Goal: Information Seeking & Learning: Check status

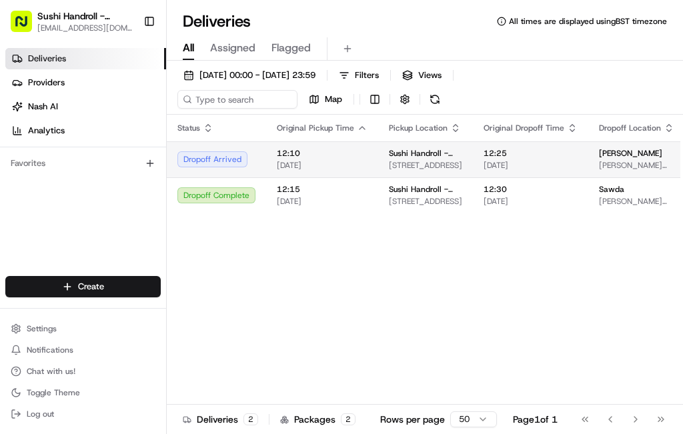
click at [362, 169] on span "[DATE]" at bounding box center [322, 165] width 91 height 11
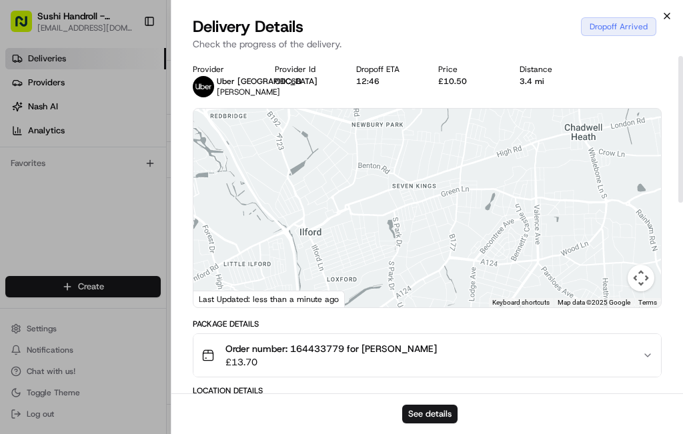
click at [670, 16] on icon "button" at bounding box center [667, 16] width 11 height 11
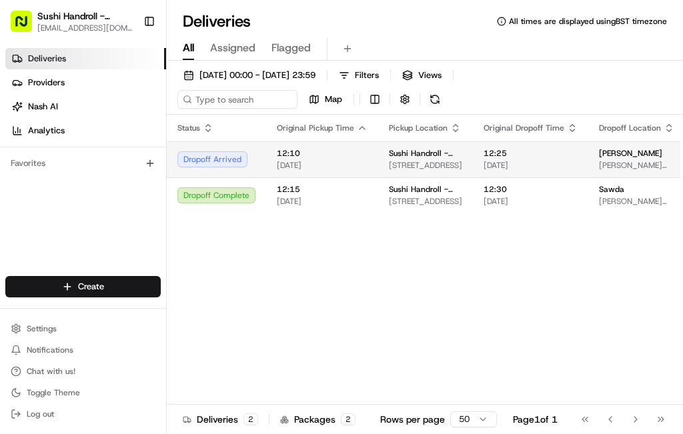
click at [345, 159] on span "12:10" at bounding box center [322, 153] width 91 height 11
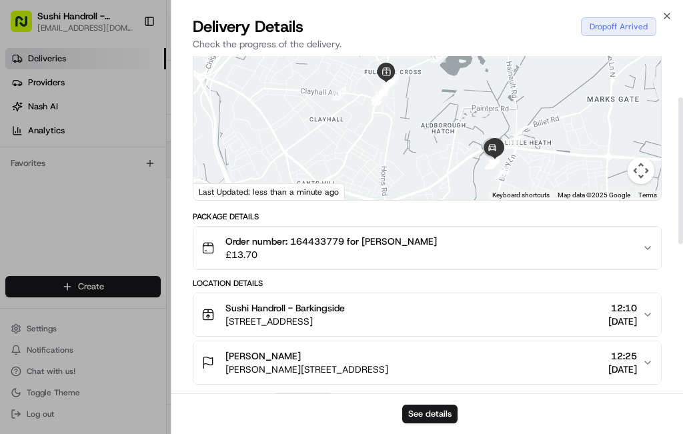
scroll to position [112, 0]
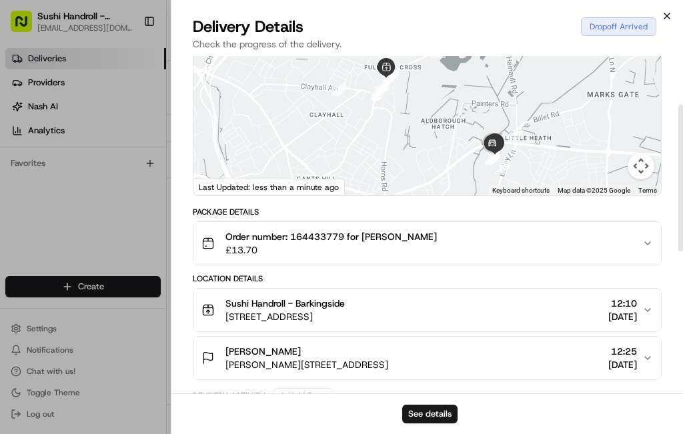
click at [667, 16] on icon "button" at bounding box center [666, 15] width 5 height 5
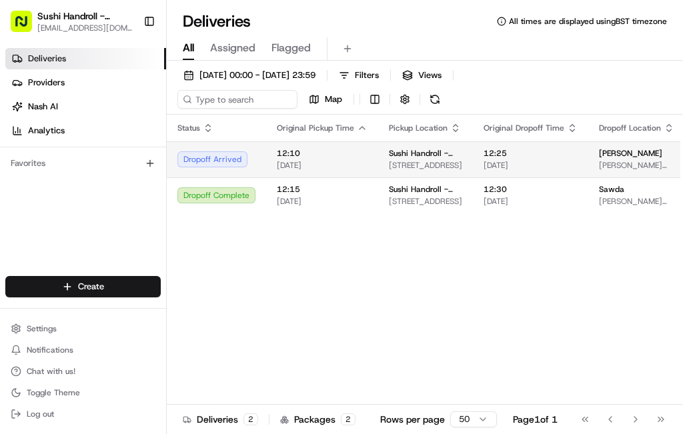
click at [410, 163] on span "[STREET_ADDRESS]" at bounding box center [425, 165] width 73 height 11
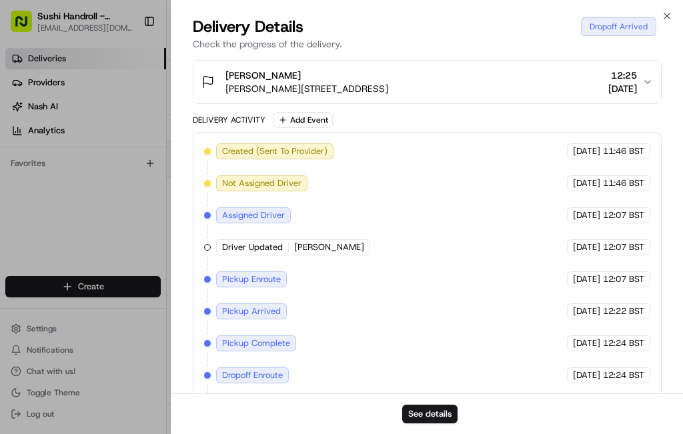
scroll to position [440, 0]
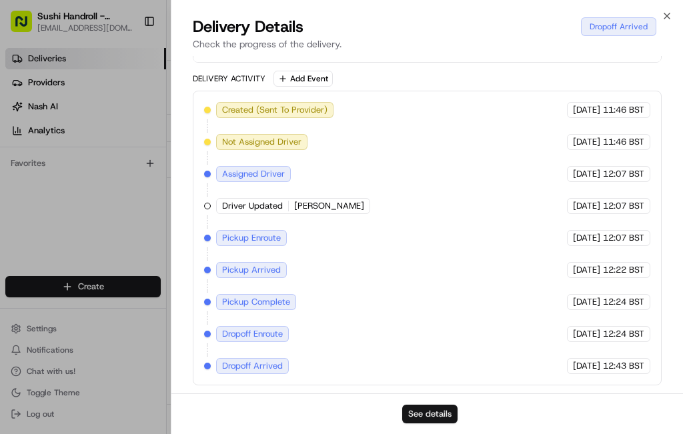
click at [429, 417] on button "See details" at bounding box center [429, 414] width 55 height 19
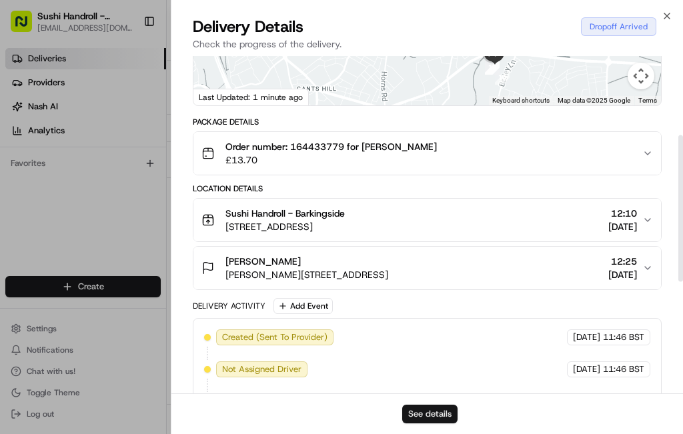
scroll to position [171, 0]
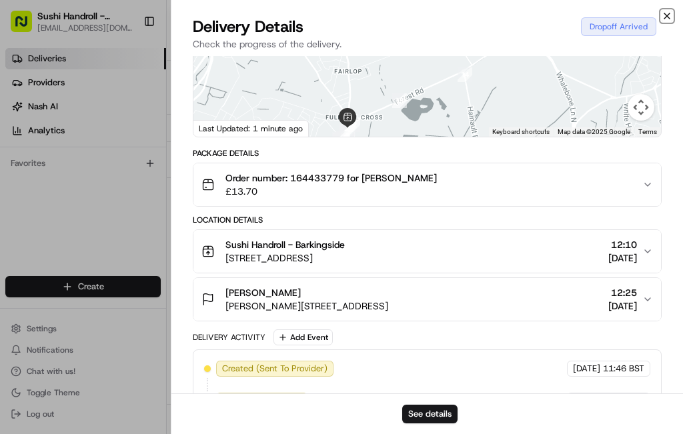
click at [667, 16] on icon "button" at bounding box center [666, 15] width 5 height 5
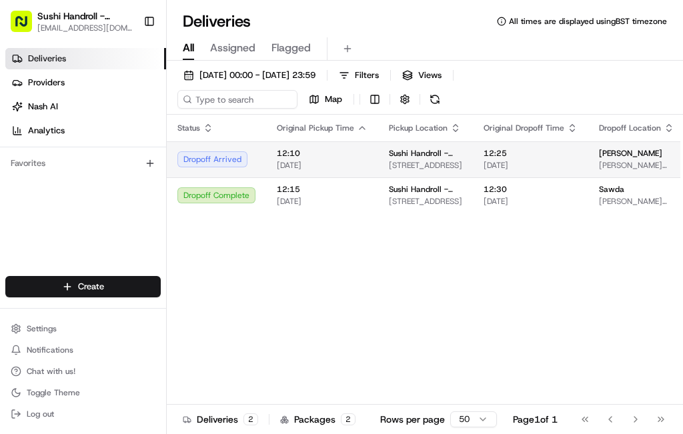
click at [241, 165] on div "Dropoff Arrived" at bounding box center [216, 159] width 78 height 16
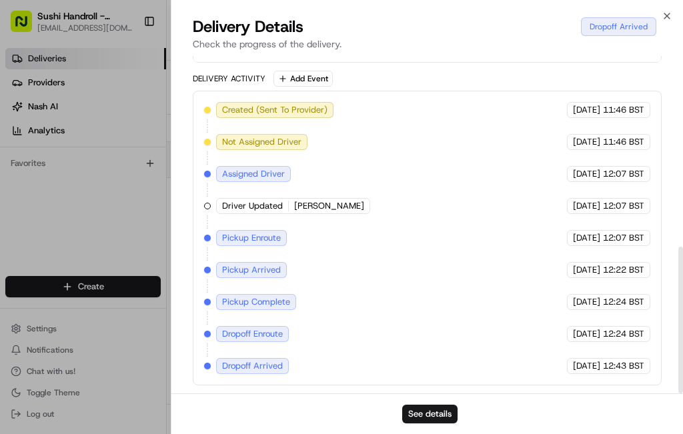
scroll to position [440, 0]
click at [278, 203] on span "Driver Updated" at bounding box center [252, 206] width 61 height 12
click at [270, 300] on span "Pickup Complete" at bounding box center [256, 302] width 68 height 12
click at [257, 355] on div "Created (Sent To Provider) [GEOGRAPHIC_DATA] [GEOGRAPHIC_DATA] [DATE] 11:46 BST…" at bounding box center [427, 238] width 446 height 272
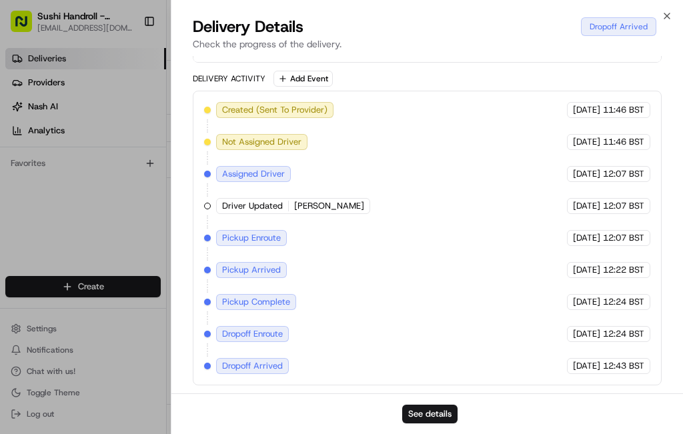
click at [251, 376] on div "Created (Sent To Provider) [GEOGRAPHIC_DATA] [GEOGRAPHIC_DATA] [DATE] 11:46 BST…" at bounding box center [427, 238] width 469 height 295
click at [261, 193] on div "Created (Sent To Provider) [GEOGRAPHIC_DATA] [GEOGRAPHIC_DATA] [DATE] 11:46 BST…" at bounding box center [427, 238] width 446 height 272
click at [268, 360] on span "Dropoff Arrived" at bounding box center [252, 366] width 61 height 12
click at [263, 334] on span "Dropoff Enroute" at bounding box center [252, 334] width 61 height 12
click at [275, 374] on div "Created (Sent To Provider) [GEOGRAPHIC_DATA] [GEOGRAPHIC_DATA] [DATE] 11:46 BST…" at bounding box center [427, 238] width 469 height 295
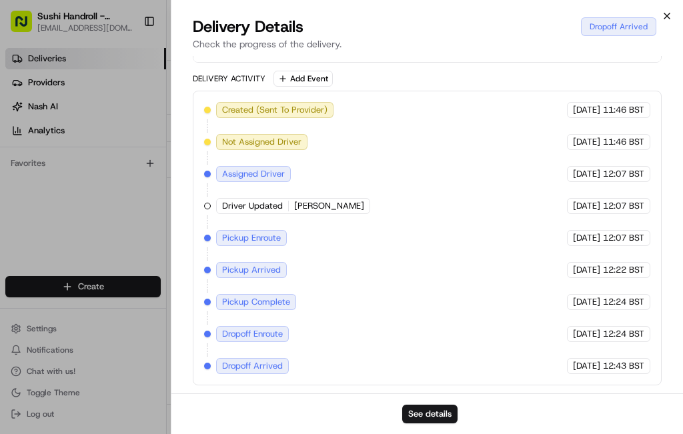
click at [667, 16] on icon "button" at bounding box center [666, 15] width 5 height 5
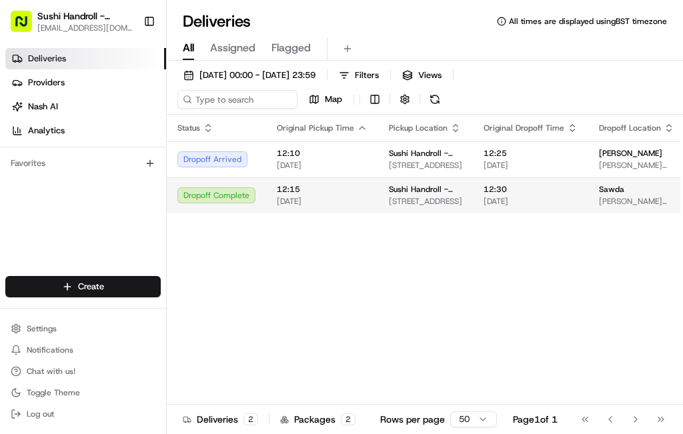
click at [351, 207] on span "[DATE]" at bounding box center [322, 201] width 91 height 11
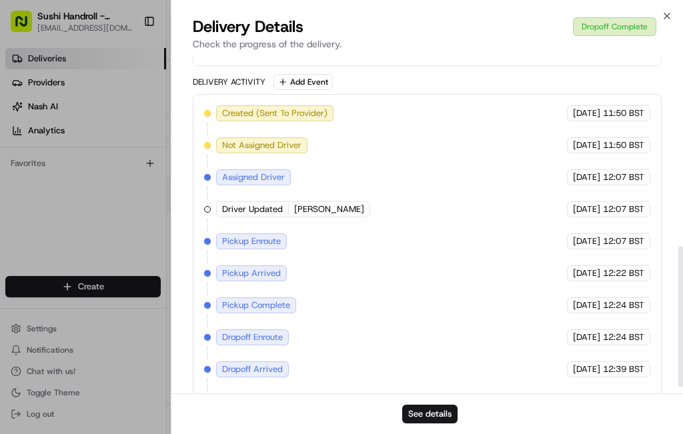
scroll to position [472, 0]
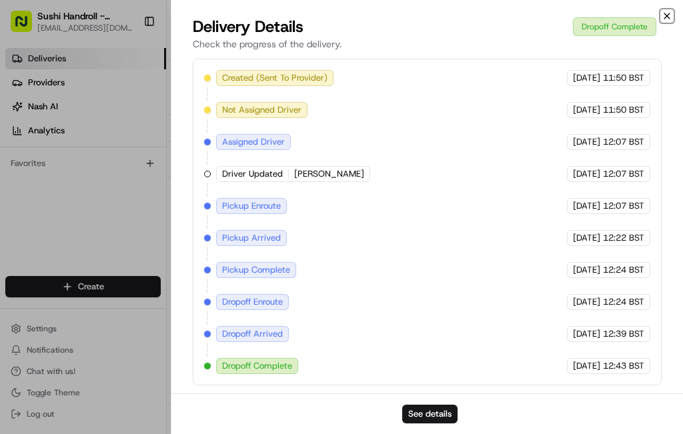
click at [666, 16] on icon "button" at bounding box center [667, 16] width 11 height 11
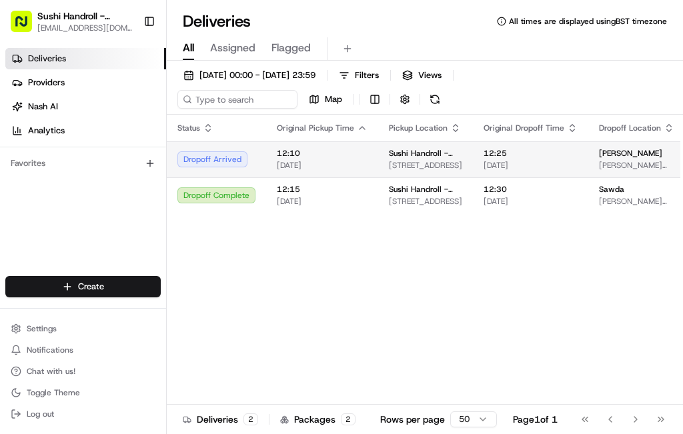
click at [362, 169] on span "[DATE]" at bounding box center [322, 165] width 91 height 11
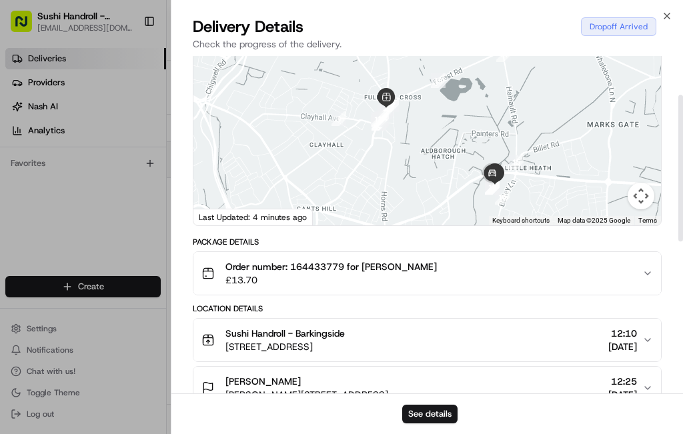
scroll to position [81, 0]
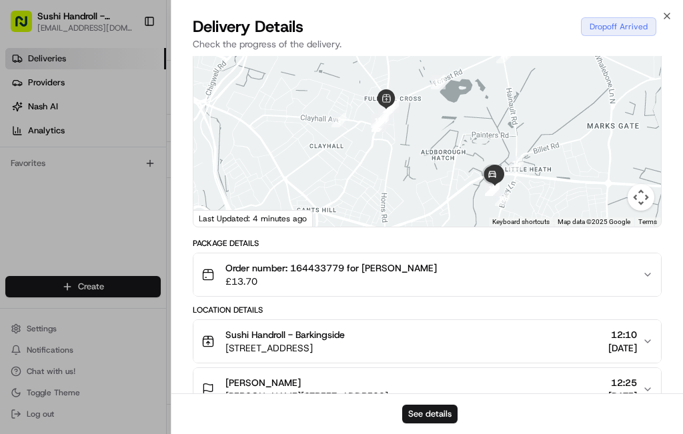
click at [516, 288] on div "Order number: 164433779 for [PERSON_NAME] £13.70" at bounding box center [421, 274] width 441 height 27
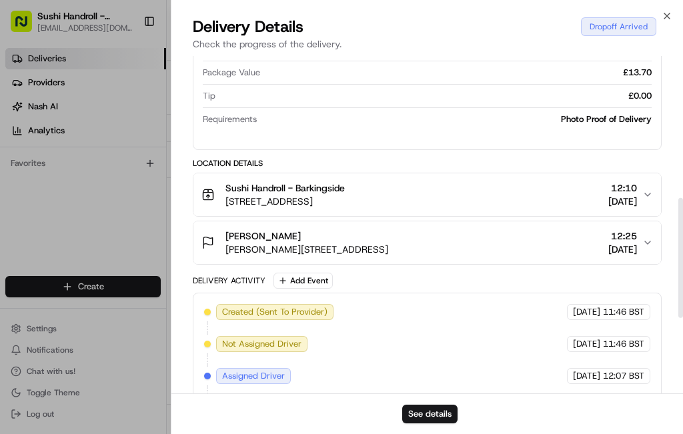
scroll to position [399, 0]
click at [608, 207] on span "[DATE]" at bounding box center [622, 200] width 29 height 13
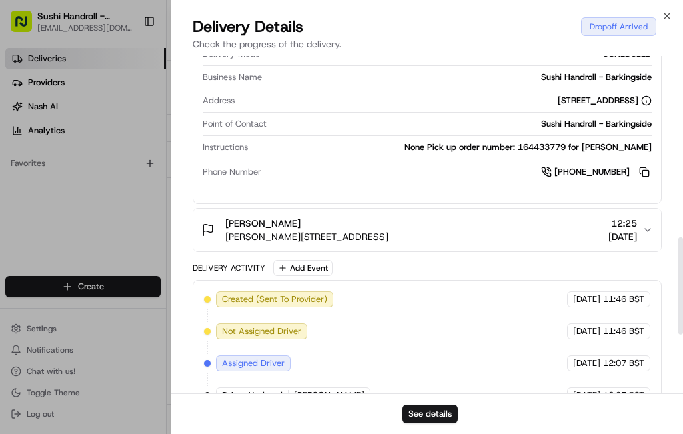
scroll to position [627, 0]
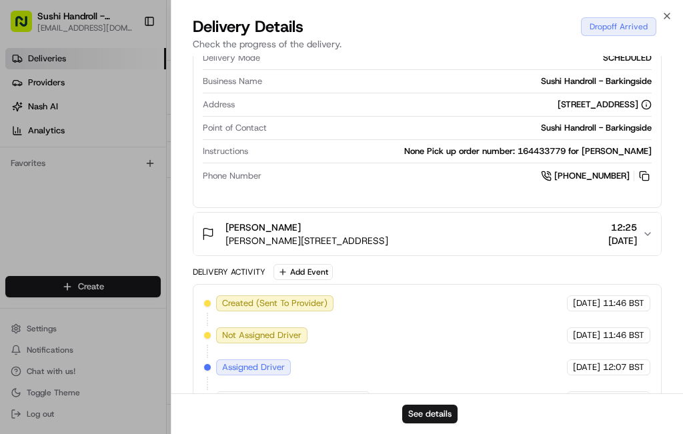
click at [614, 247] on span "[DATE]" at bounding box center [622, 240] width 29 height 13
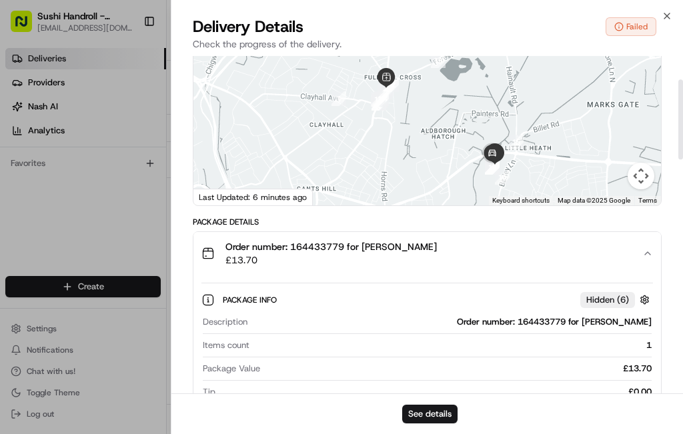
scroll to position [98, 0]
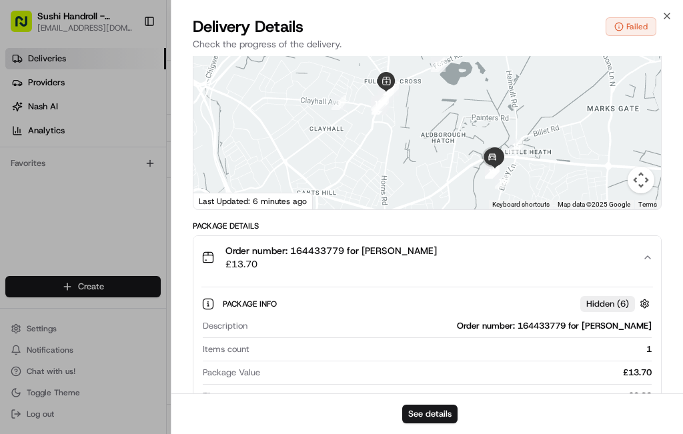
click at [670, 13] on icon "button" at bounding box center [666, 15] width 5 height 5
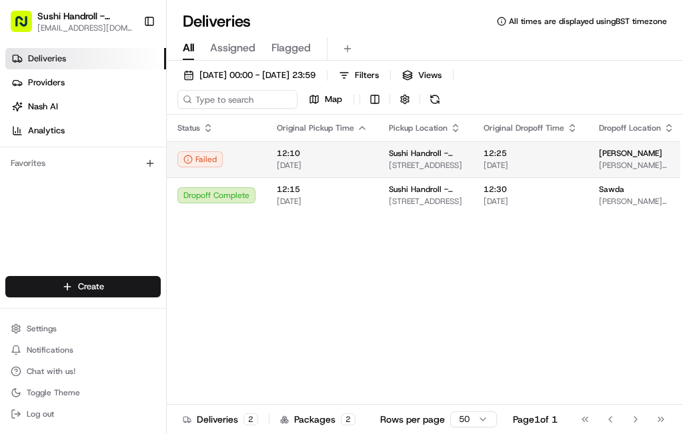
click at [560, 159] on span "12:25" at bounding box center [531, 153] width 94 height 11
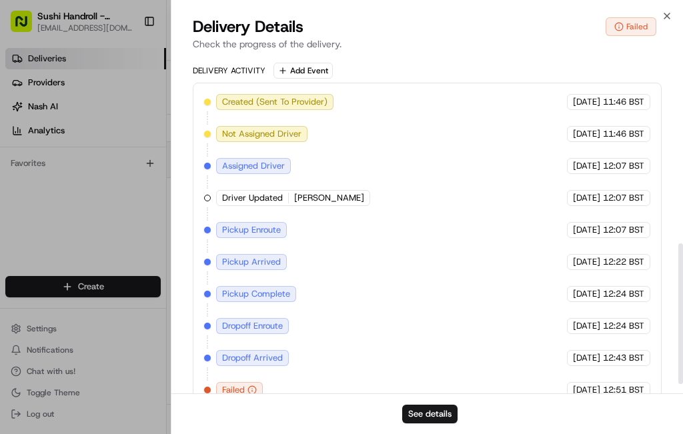
scroll to position [472, 0]
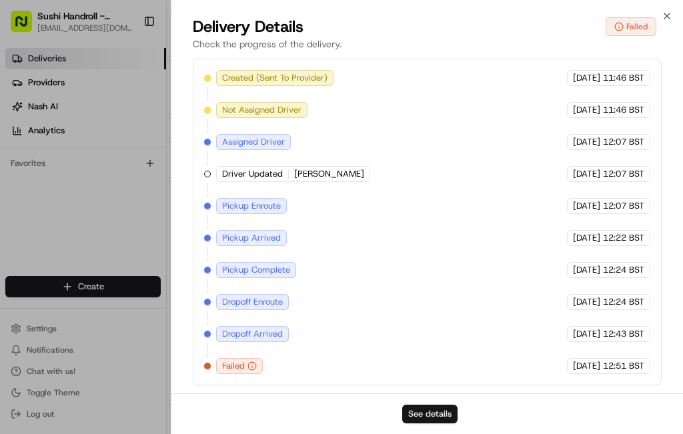
click at [441, 413] on button "See details" at bounding box center [429, 414] width 55 height 19
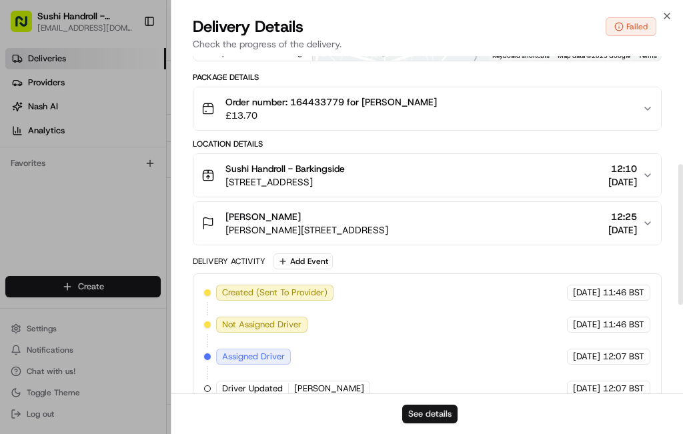
scroll to position [221, 0]
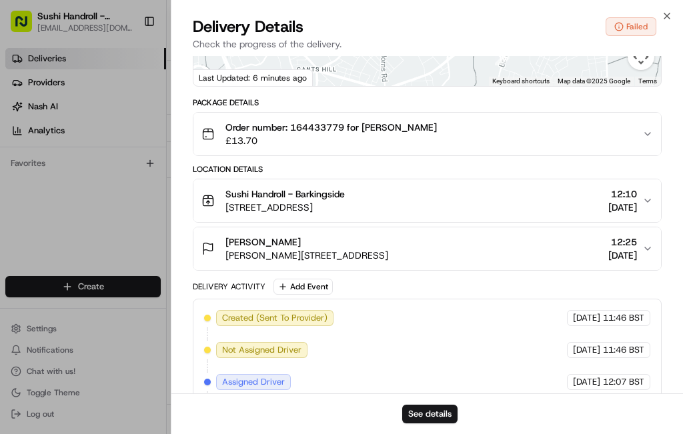
click at [610, 201] on span "12:10" at bounding box center [622, 193] width 29 height 13
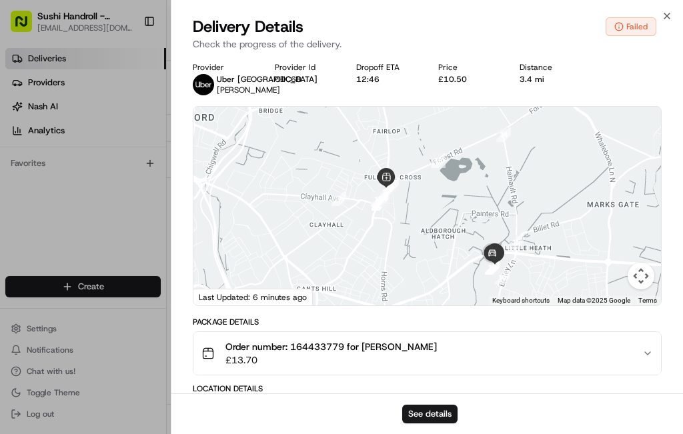
scroll to position [0, 0]
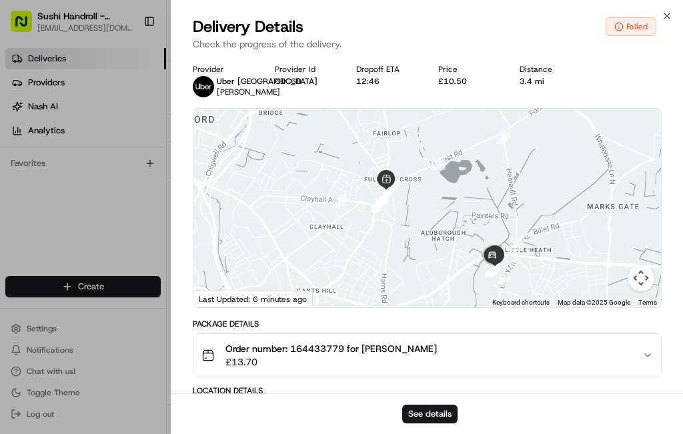
click at [238, 90] on span "[PERSON_NAME]" at bounding box center [248, 92] width 63 height 11
click at [202, 89] on img at bounding box center [203, 86] width 21 height 21
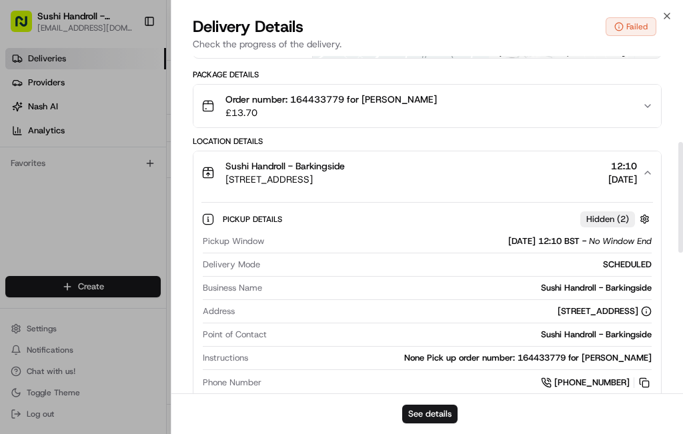
scroll to position [324, 0]
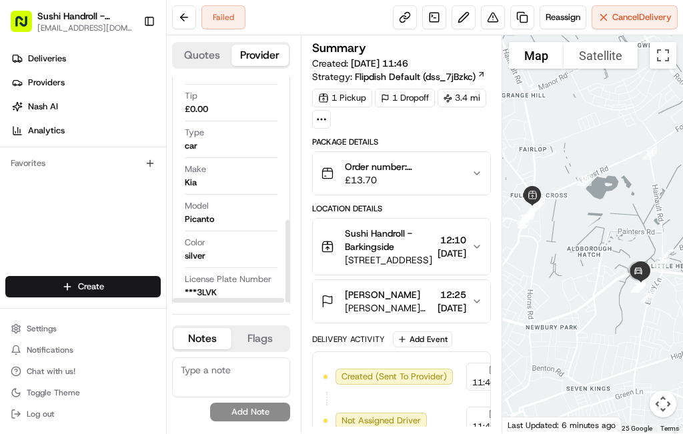
scroll to position [394, 0]
click at [255, 201] on div "Model Picanto" at bounding box center [231, 211] width 93 height 25
click at [226, 252] on div "Color silver" at bounding box center [231, 247] width 93 height 25
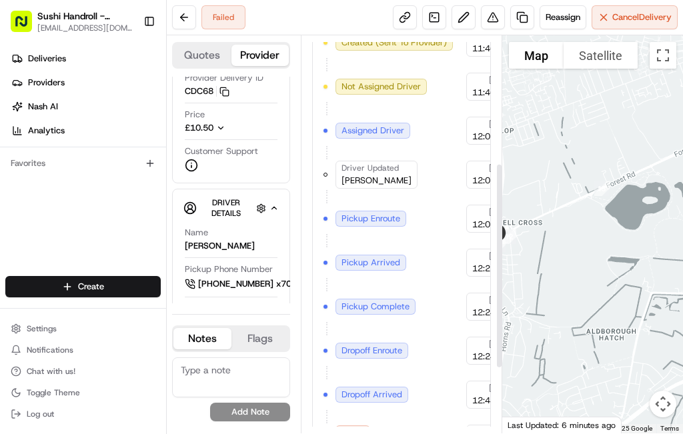
scroll to position [372, 0]
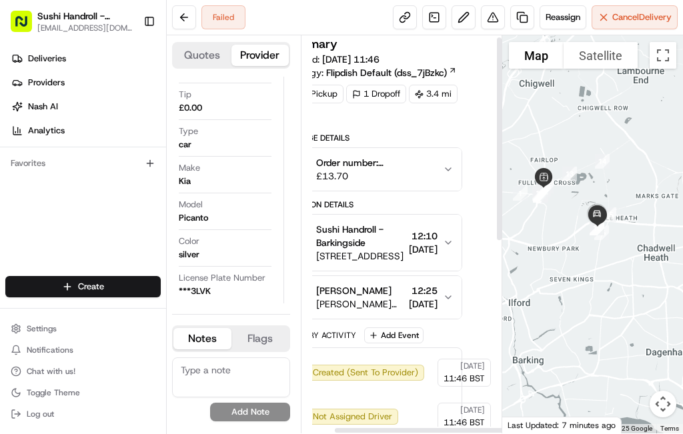
scroll to position [4, 37]
